Goal: Task Accomplishment & Management: Use online tool/utility

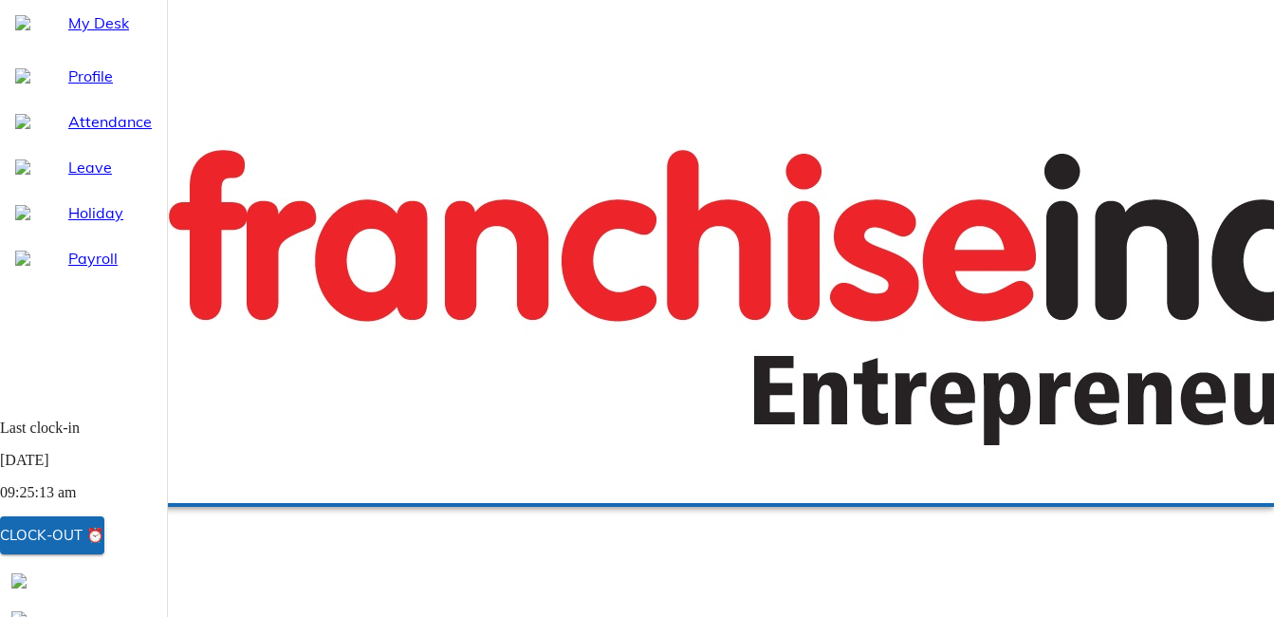
scroll to position [419, 0]
click at [104, 537] on div "Clock-out ⏰" at bounding box center [52, 535] width 104 height 25
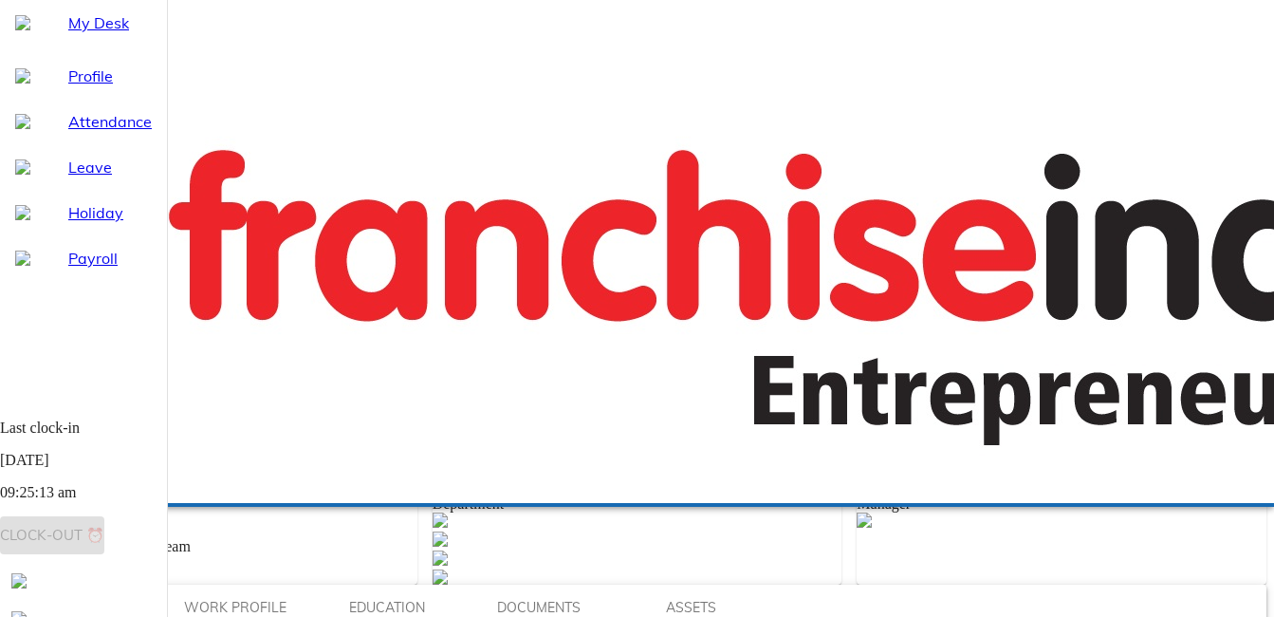
click at [116, 542] on span "Last clock-in [DATE] 09:25:13 am Clock-out ⏰" at bounding box center [83, 480] width 167 height 122
click at [119, 539] on span "Last clock-in [DATE] 09:25:13 am Clock-out ⏰" at bounding box center [83, 480] width 167 height 122
click at [99, 133] on span "Attendance" at bounding box center [109, 121] width 83 height 23
select select "9"
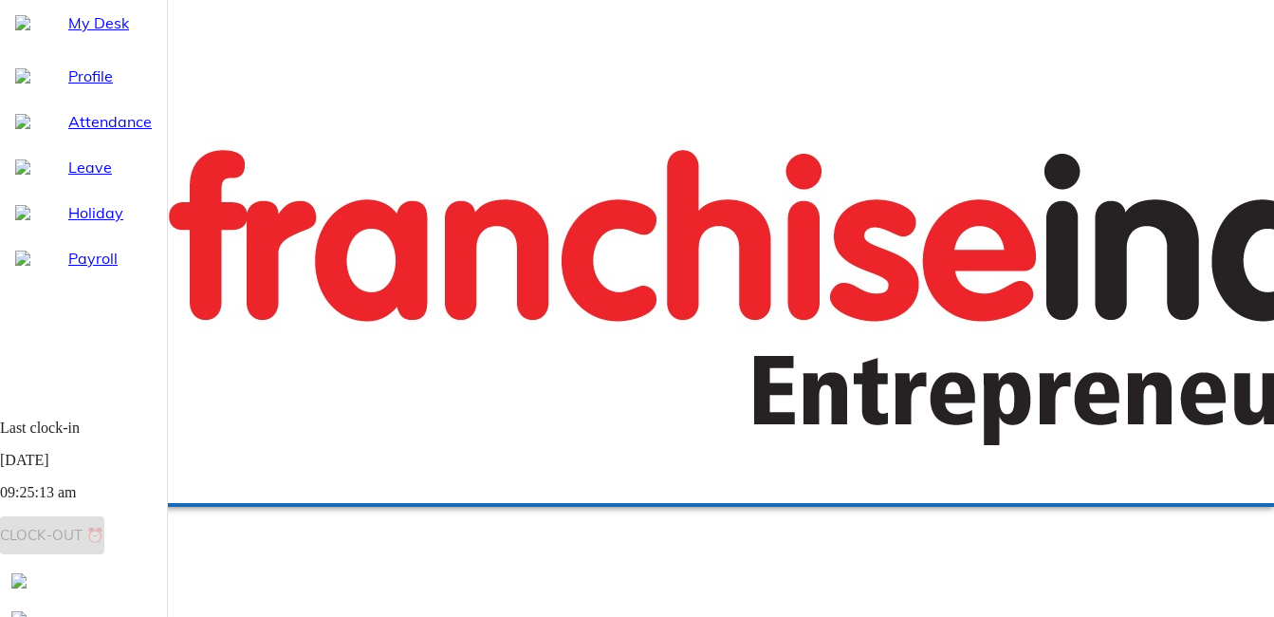
click at [98, 538] on span "Last clock-in [DATE] 09:25:13 am Clock-out ⏰" at bounding box center [83, 480] width 167 height 122
click at [119, 538] on span "Last clock-in [DATE] 09:25:13 am Clock-out ⏰" at bounding box center [83, 480] width 167 height 122
select select "9"
click at [100, 527] on div "Clock-out ⏰" at bounding box center [52, 535] width 104 height 25
select select "9"
